Goal: Information Seeking & Learning: Learn about a topic

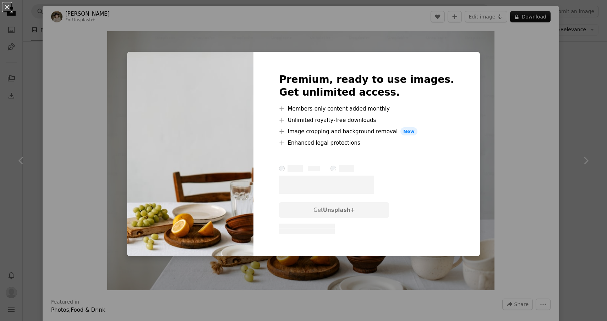
scroll to position [9, 0]
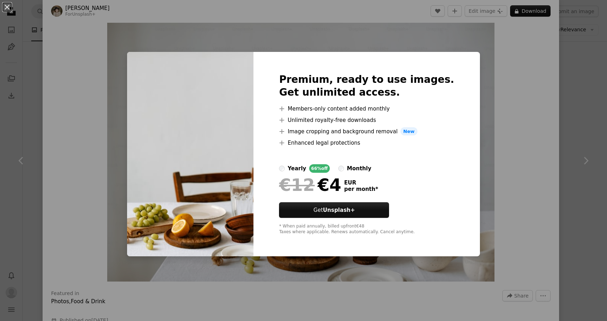
click at [475, 113] on div "An X shape Premium, ready to use images. Get unlimited access. A plus sign Memb…" at bounding box center [303, 160] width 607 height 321
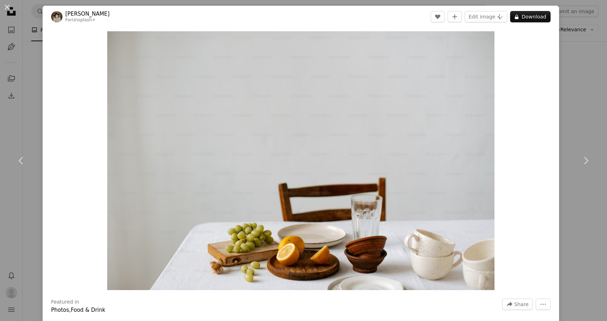
click at [573, 100] on div "An X shape Chevron left Chevron right [PERSON_NAME] For Unsplash+ A heart A plu…" at bounding box center [303, 160] width 607 height 321
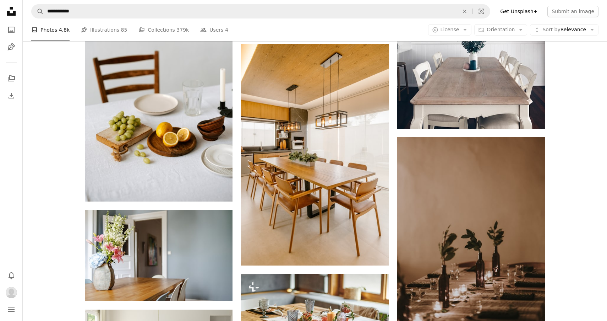
scroll to position [1117, 0]
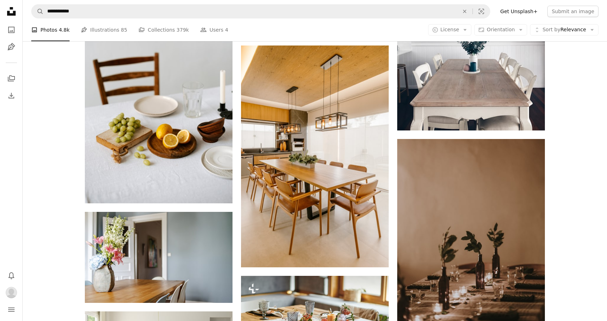
click at [532, 10] on link "Get Unsplash+" at bounding box center [519, 11] width 46 height 11
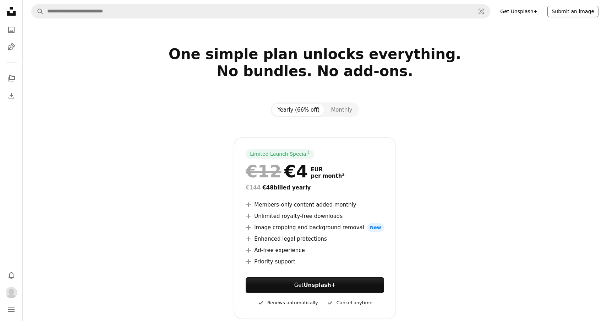
click at [567, 13] on button "Submit an image" at bounding box center [572, 11] width 51 height 11
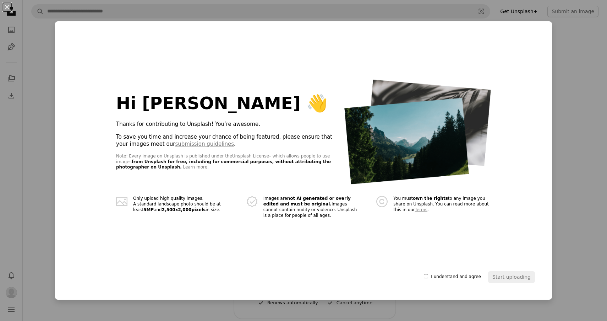
click at [468, 279] on div "I understand and agree" at bounding box center [452, 276] width 57 height 11
click at [464, 274] on span "I understand and agree" at bounding box center [456, 277] width 50 height 6
click at [507, 276] on button "Start uploading" at bounding box center [511, 276] width 47 height 11
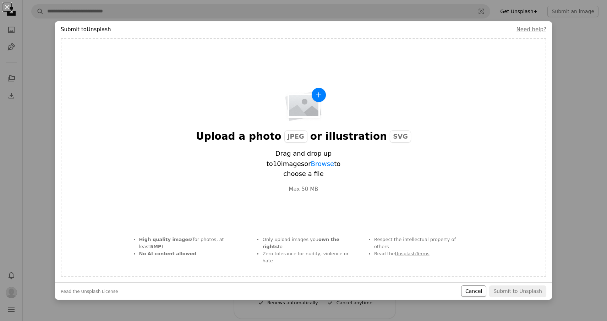
click at [476, 290] on button "Cancel" at bounding box center [473, 290] width 25 height 11
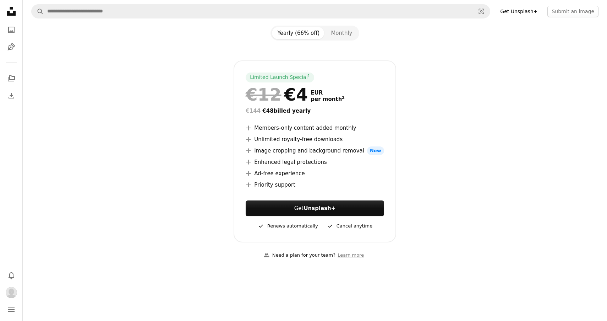
scroll to position [89, 0]
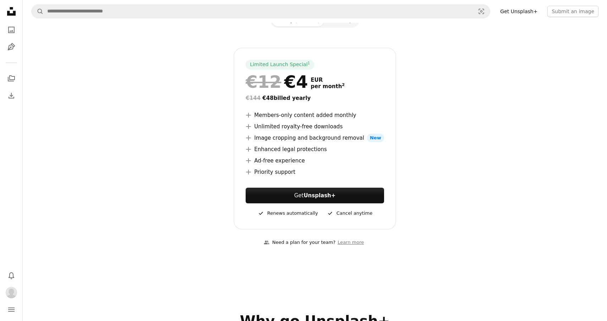
click at [11, 12] on icon "Unsplash logo Unsplash Home" at bounding box center [11, 11] width 14 height 14
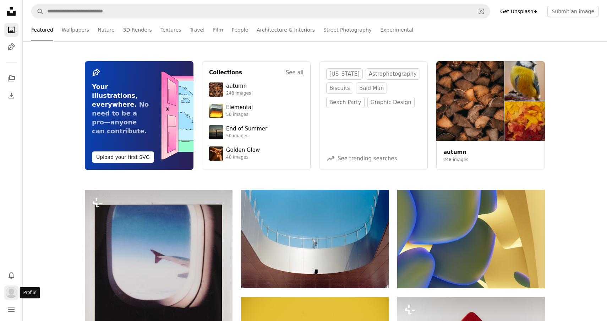
click at [11, 294] on img "Profile" at bounding box center [11, 291] width 11 height 11
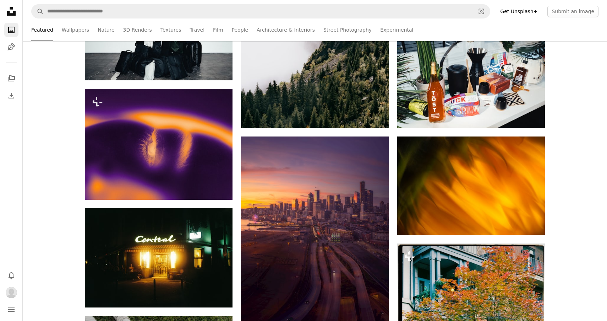
scroll to position [626, 0]
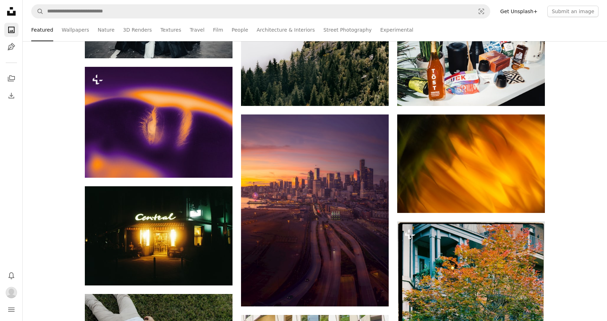
scroll to position [89, 0]
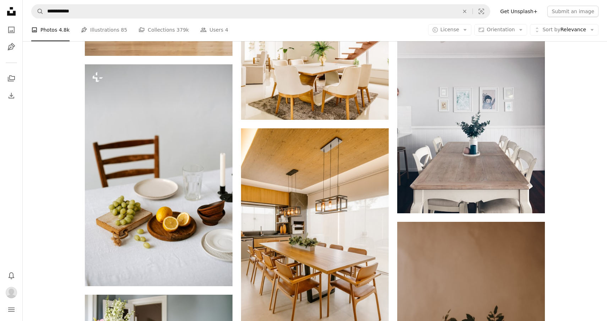
scroll to position [1048, 0]
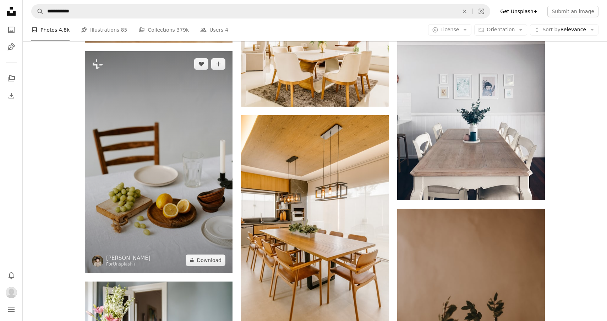
click at [163, 99] on img at bounding box center [159, 161] width 148 height 221
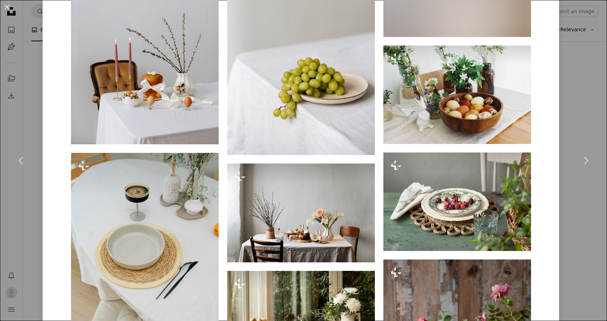
scroll to position [870, 0]
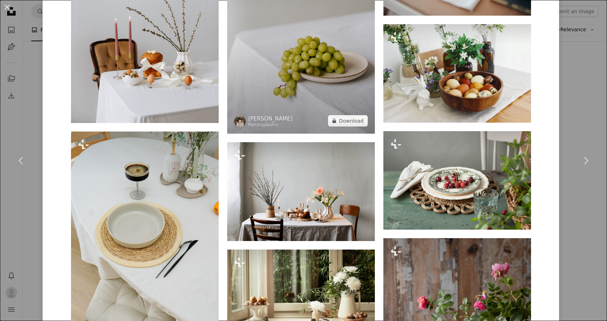
click at [321, 71] on img at bounding box center [301, 22] width 148 height 221
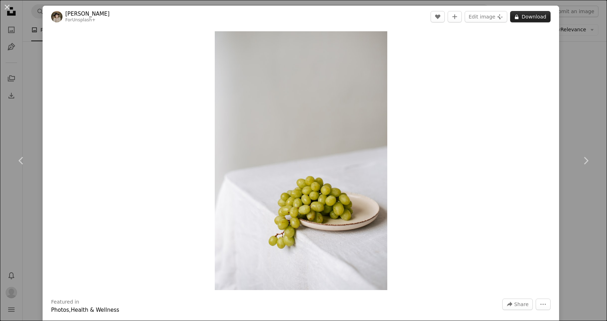
click at [529, 17] on button "A lock Download" at bounding box center [530, 16] width 40 height 11
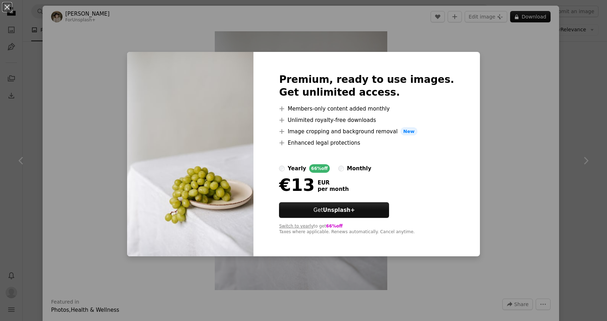
click at [306, 170] on div "yearly" at bounding box center [297, 168] width 18 height 9
click at [461, 194] on div "Premium, ready to use images. Get unlimited access. A plus sign Members-only co…" at bounding box center [366, 154] width 226 height 204
click at [485, 102] on div "An X shape Premium, ready to use images. Get unlimited access. A plus sign Memb…" at bounding box center [303, 160] width 607 height 321
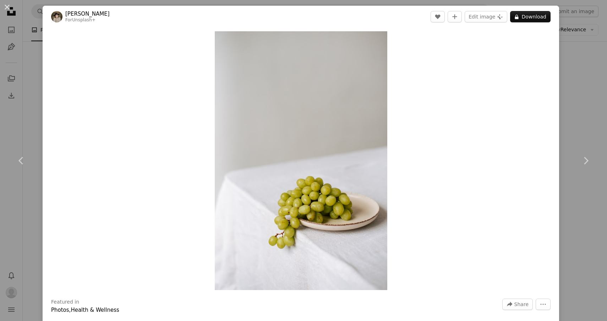
click at [593, 102] on div "An X shape Chevron left Chevron right [PERSON_NAME] For Unsplash+ A heart A plu…" at bounding box center [303, 160] width 607 height 321
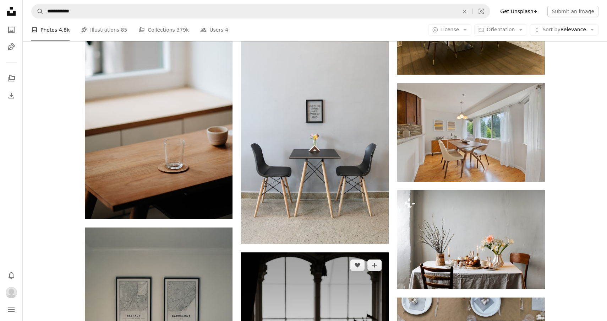
scroll to position [1673, 0]
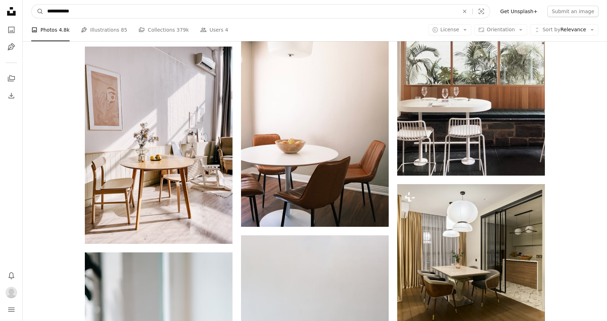
click at [83, 11] on input "**********" at bounding box center [250, 11] width 413 height 13
click at [38, 11] on button "A magnifying glass" at bounding box center [38, 11] width 12 height 13
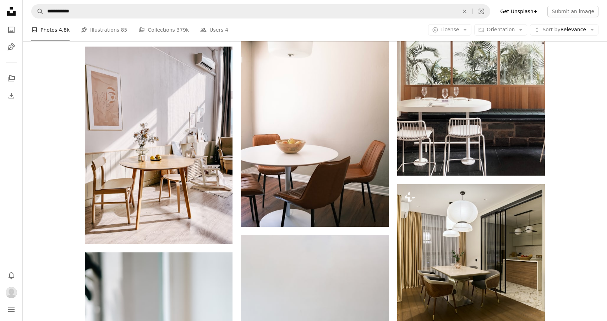
click at [15, 11] on icon at bounding box center [11, 11] width 9 height 9
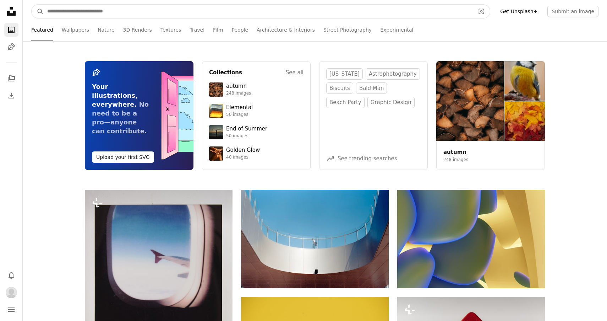
click at [78, 9] on input "Find visuals sitewide" at bounding box center [258, 11] width 429 height 13
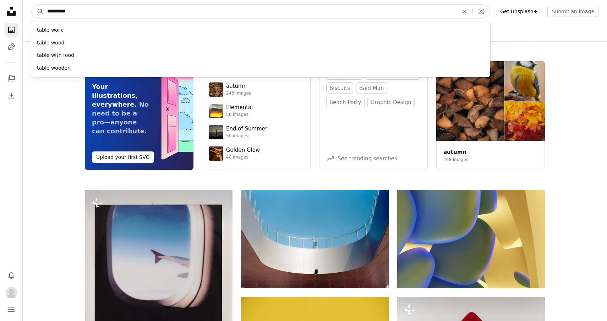
type input "**********"
click at [38, 11] on button "A magnifying glass" at bounding box center [38, 11] width 12 height 13
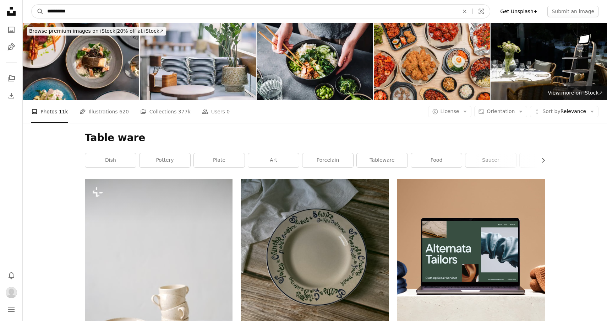
click at [91, 9] on input "**********" at bounding box center [250, 11] width 413 height 13
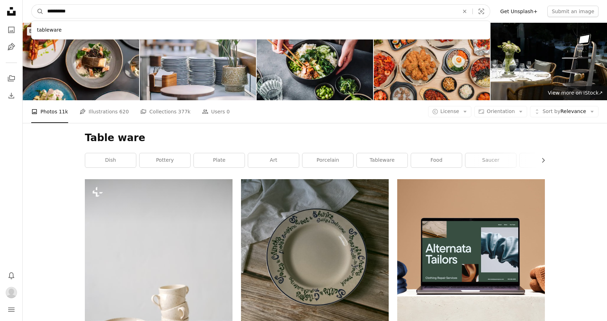
click at [91, 9] on input "**********" at bounding box center [250, 11] width 413 height 13
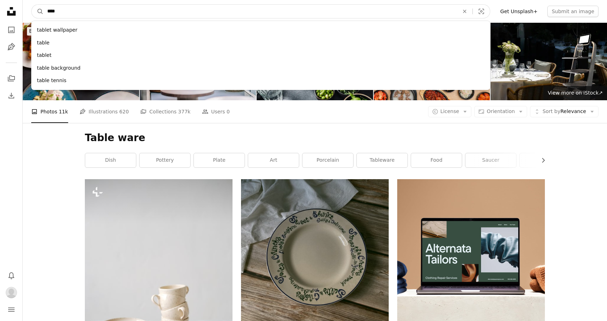
type input "*****"
click at [38, 11] on button "A magnifying glass" at bounding box center [38, 11] width 12 height 13
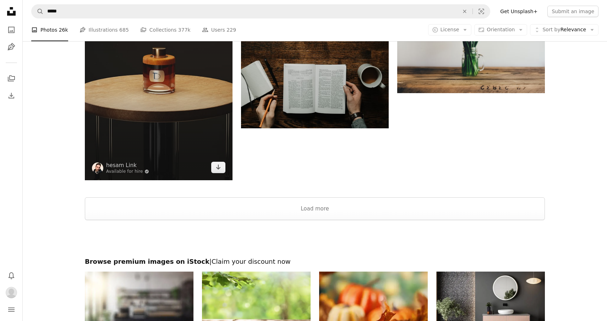
scroll to position [1279, 0]
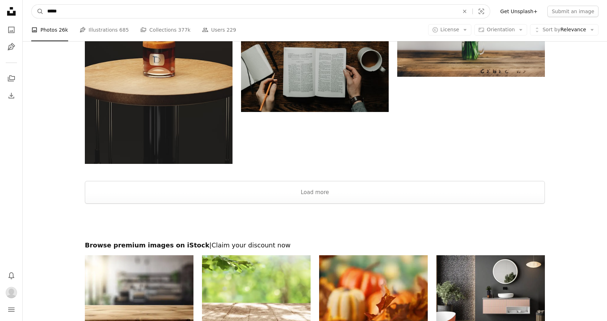
click at [113, 14] on input "*****" at bounding box center [250, 11] width 413 height 13
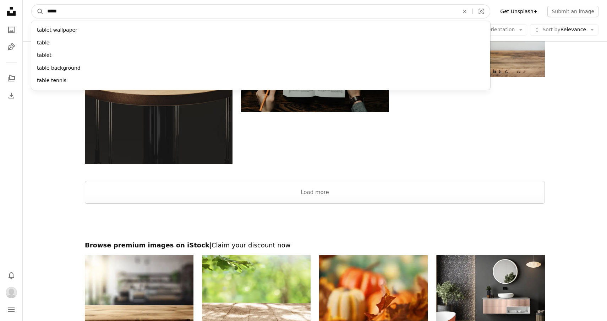
click at [113, 14] on input "*****" at bounding box center [250, 11] width 413 height 13
type input "**********"
click at [38, 11] on button "A magnifying glass" at bounding box center [38, 11] width 12 height 13
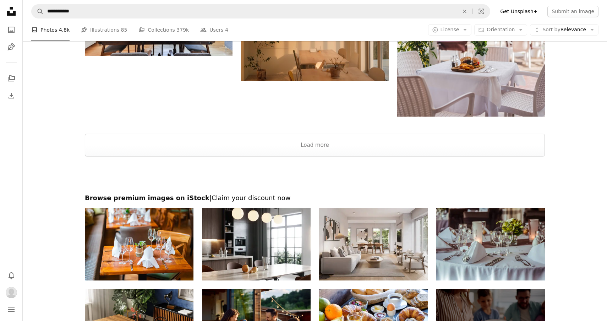
scroll to position [2278, 0]
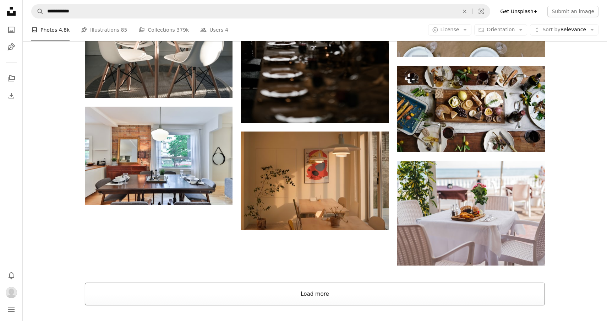
click at [298, 299] on button "Load more" at bounding box center [315, 293] width 460 height 23
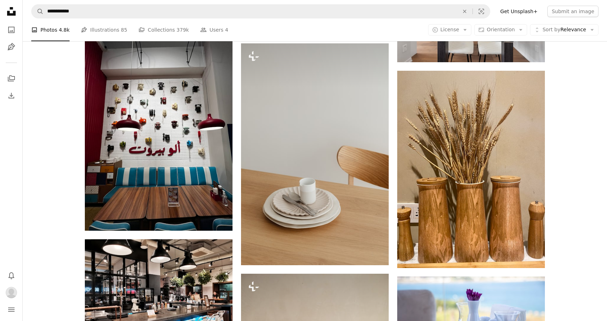
scroll to position [26627, 0]
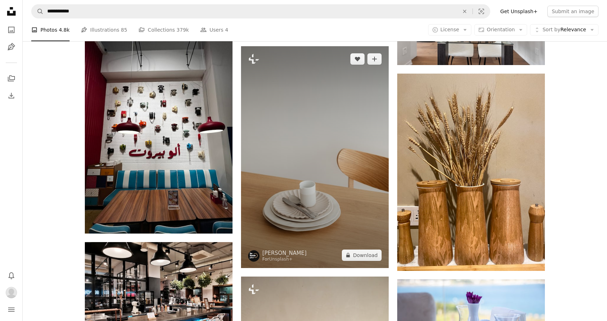
click at [334, 191] on img at bounding box center [315, 156] width 148 height 221
click at [317, 143] on img at bounding box center [315, 156] width 148 height 221
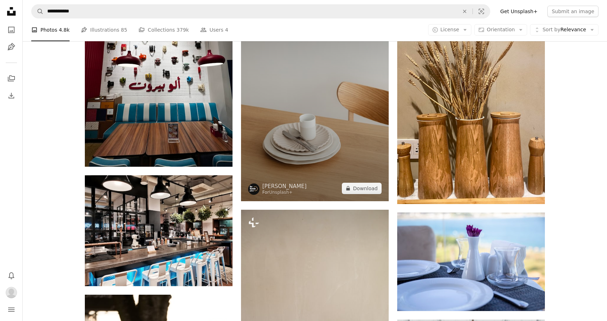
click at [317, 143] on img at bounding box center [315, 89] width 148 height 221
click at [318, 141] on img at bounding box center [315, 89] width 148 height 221
